Goal: Information Seeking & Learning: Compare options

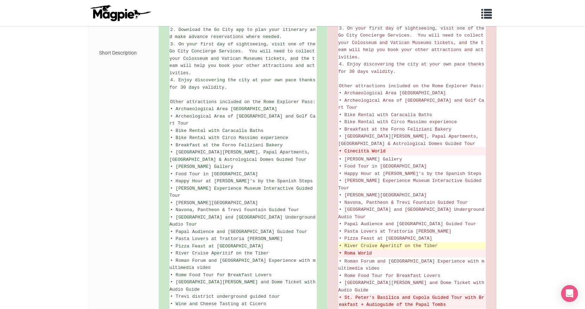
scroll to position [406, 0]
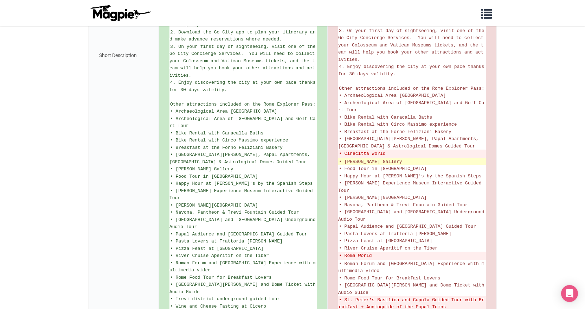
click at [406, 158] on li "• [PERSON_NAME] Gallery" at bounding box center [412, 161] width 148 height 7
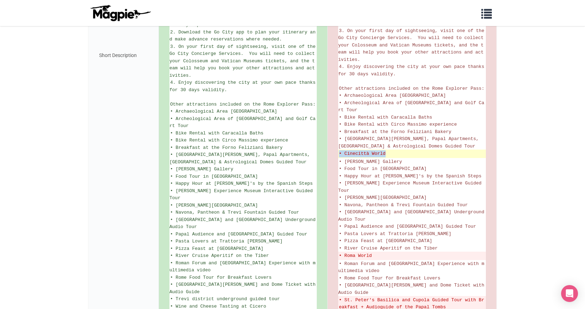
drag, startPoint x: 400, startPoint y: 115, endPoint x: 339, endPoint y: 117, distance: 61.2
click at [339, 150] on del "• Cinecittà World" at bounding box center [412, 153] width 146 height 7
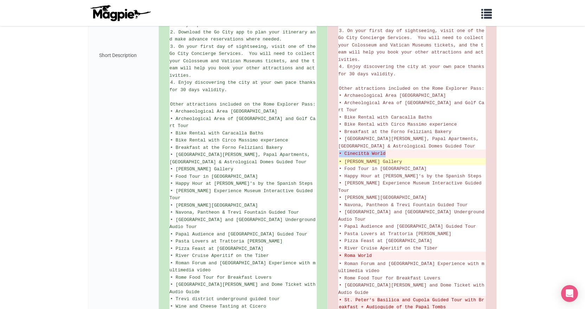
copy del "• Cinecittà World"
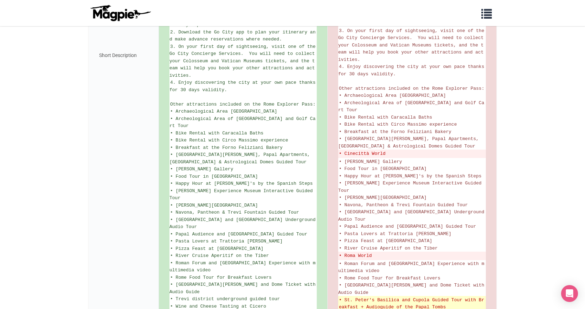
click at [413, 296] on del "• St. Peter's Basilica and Cupola Guided Tour with Breakfast + Audioguide of th…" at bounding box center [412, 303] width 146 height 14
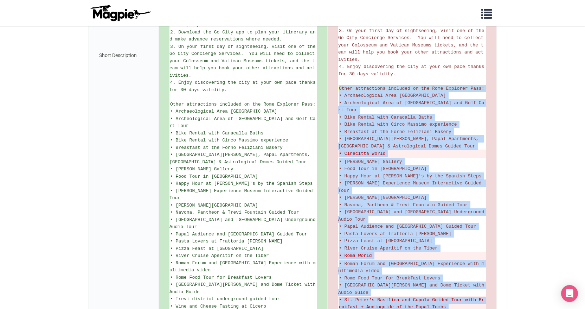
drag, startPoint x: 448, startPoint y: 274, endPoint x: 340, endPoint y: 61, distance: 238.5
click at [340, 61] on ul "Save up to 50%* on top Rome attractions with Go City's Explorer Pass. Choose fr…" at bounding box center [412, 55] width 148 height 570
copy ul "Other attractions included on the Rome Explorer Pass: • Archaeological Area Lar…"
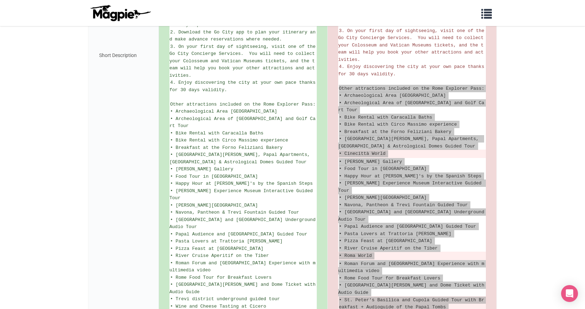
click at [401, 282] on span "• Santa Maria Maggiore Basilica and Dome Ticket with Audio Guide" at bounding box center [412, 288] width 149 height 13
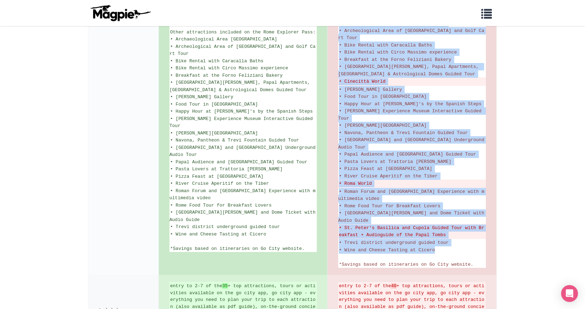
scroll to position [479, 0]
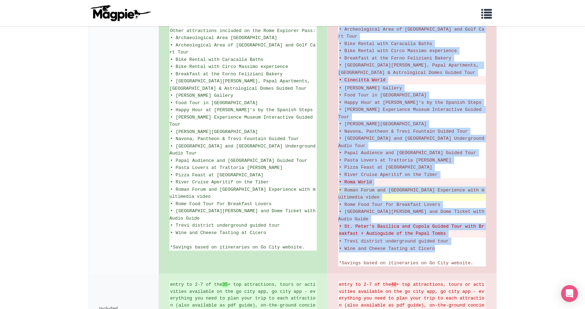
click at [440, 187] on span "• Roman Forum and Palatine Hill Experience with multimedia video" at bounding box center [411, 193] width 146 height 13
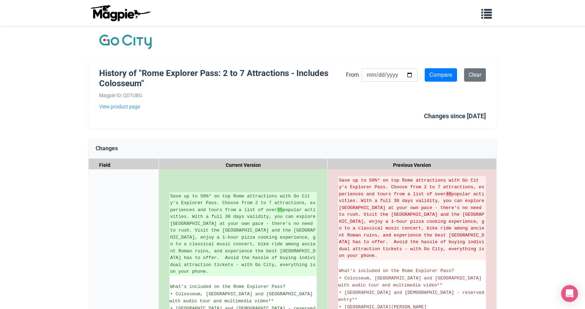
scroll to position [0, 0]
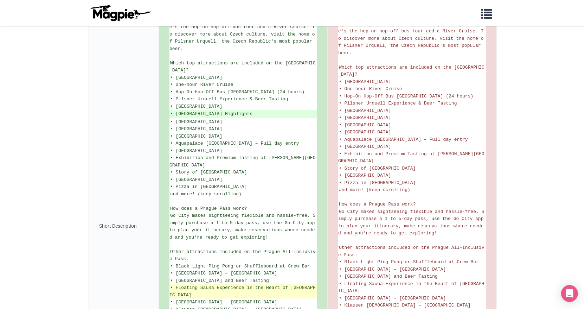
scroll to position [211, 0]
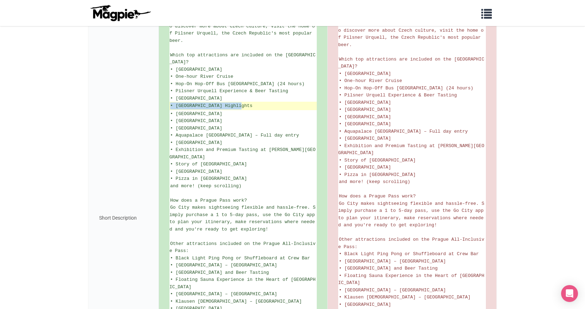
drag, startPoint x: 244, startPoint y: 78, endPoint x: 171, endPoint y: 79, distance: 72.8
click at [171, 102] on ins "• Prague Castle Highlights" at bounding box center [243, 105] width 146 height 7
copy ins "• Prague Castle Highlights"
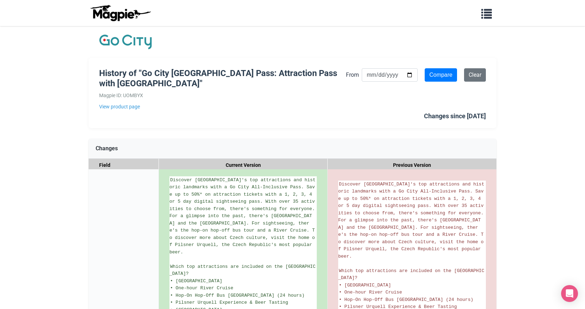
scroll to position [0, 0]
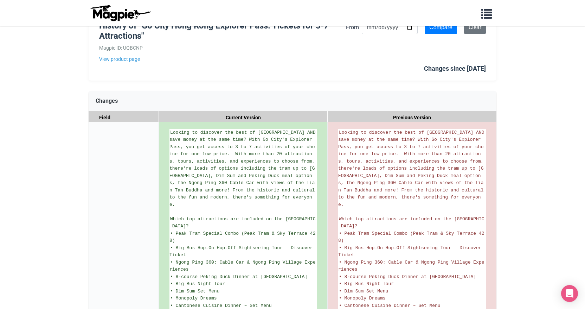
scroll to position [44, 0]
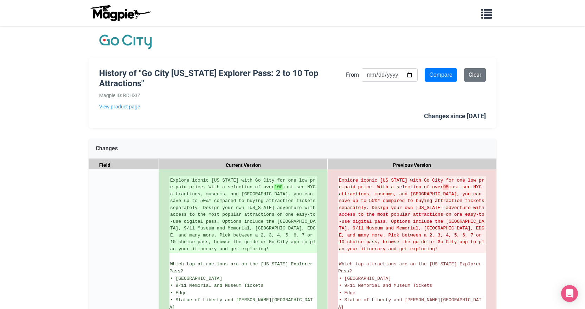
scroll to position [28, 0]
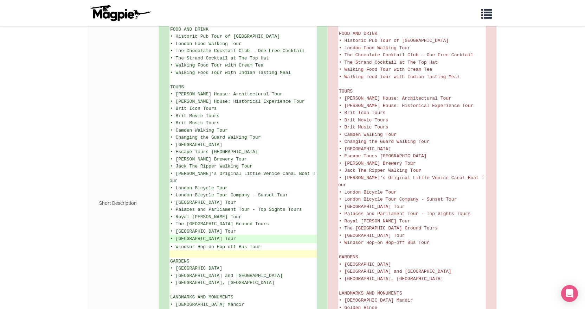
scroll to position [494, 0]
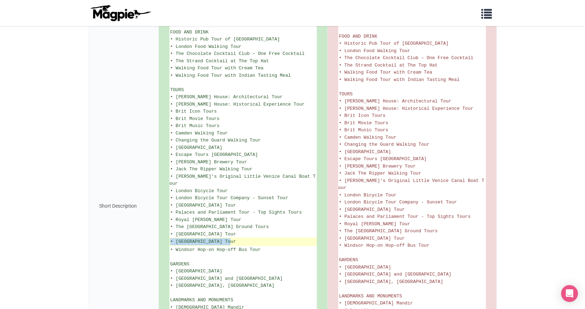
drag, startPoint x: 243, startPoint y: 180, endPoint x: 171, endPoint y: 179, distance: 72.1
click at [171, 238] on ins "• [GEOGRAPHIC_DATA] Tour" at bounding box center [243, 241] width 146 height 7
copy ins "• [GEOGRAPHIC_DATA] Tour"
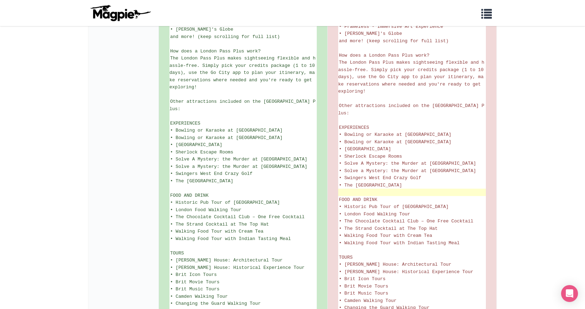
scroll to position [328, 0]
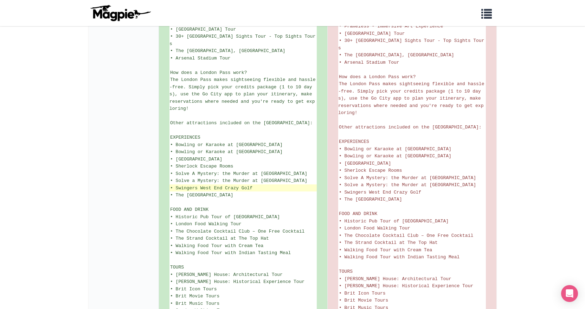
scroll to position [39, 0]
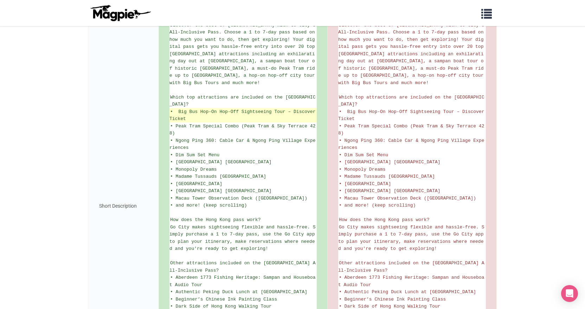
scroll to position [175, 0]
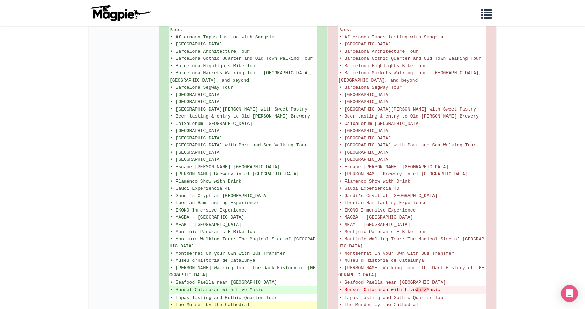
scroll to position [459, 0]
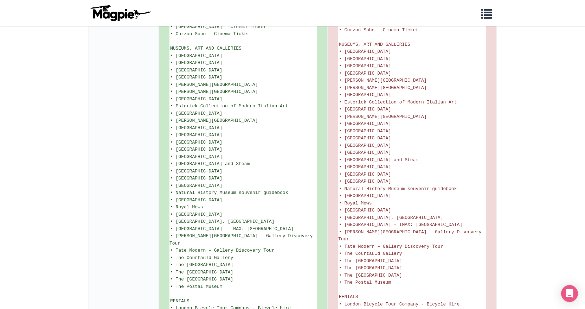
scroll to position [860, 0]
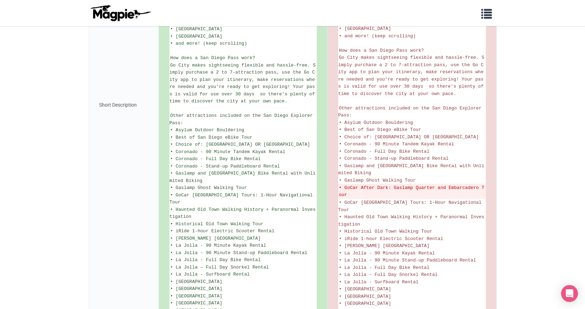
scroll to position [364, 0]
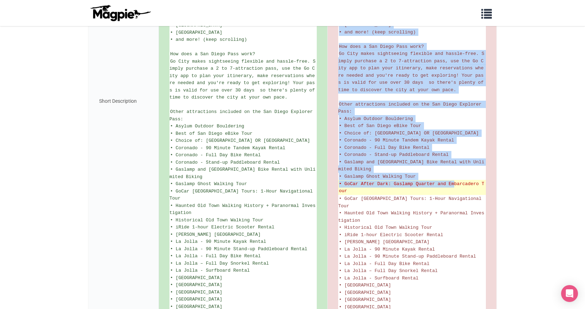
drag, startPoint x: 338, startPoint y: 162, endPoint x: 460, endPoint y: 165, distance: 122.4
click at [454, 164] on div "Experience top San Diego attractions and [GEOGRAPHIC_DATA] and save up to 50%* …" at bounding box center [412, 100] width 169 height 591
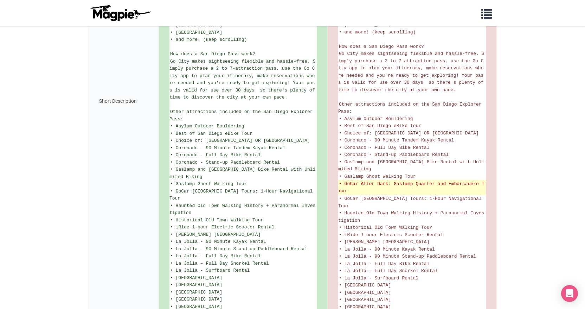
click at [462, 180] on del "• GoCar After Dark: Gaslamp Quarter and Embarcadero Tour" at bounding box center [412, 187] width 146 height 14
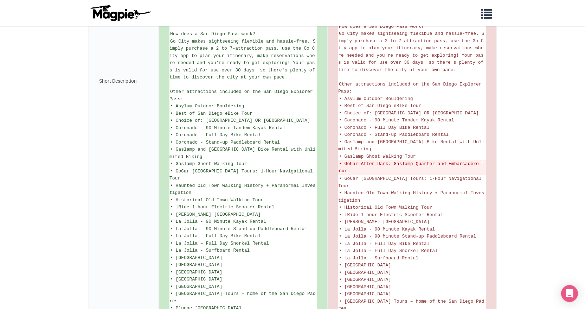
scroll to position [389, 0]
